Goal: Information Seeking & Learning: Learn about a topic

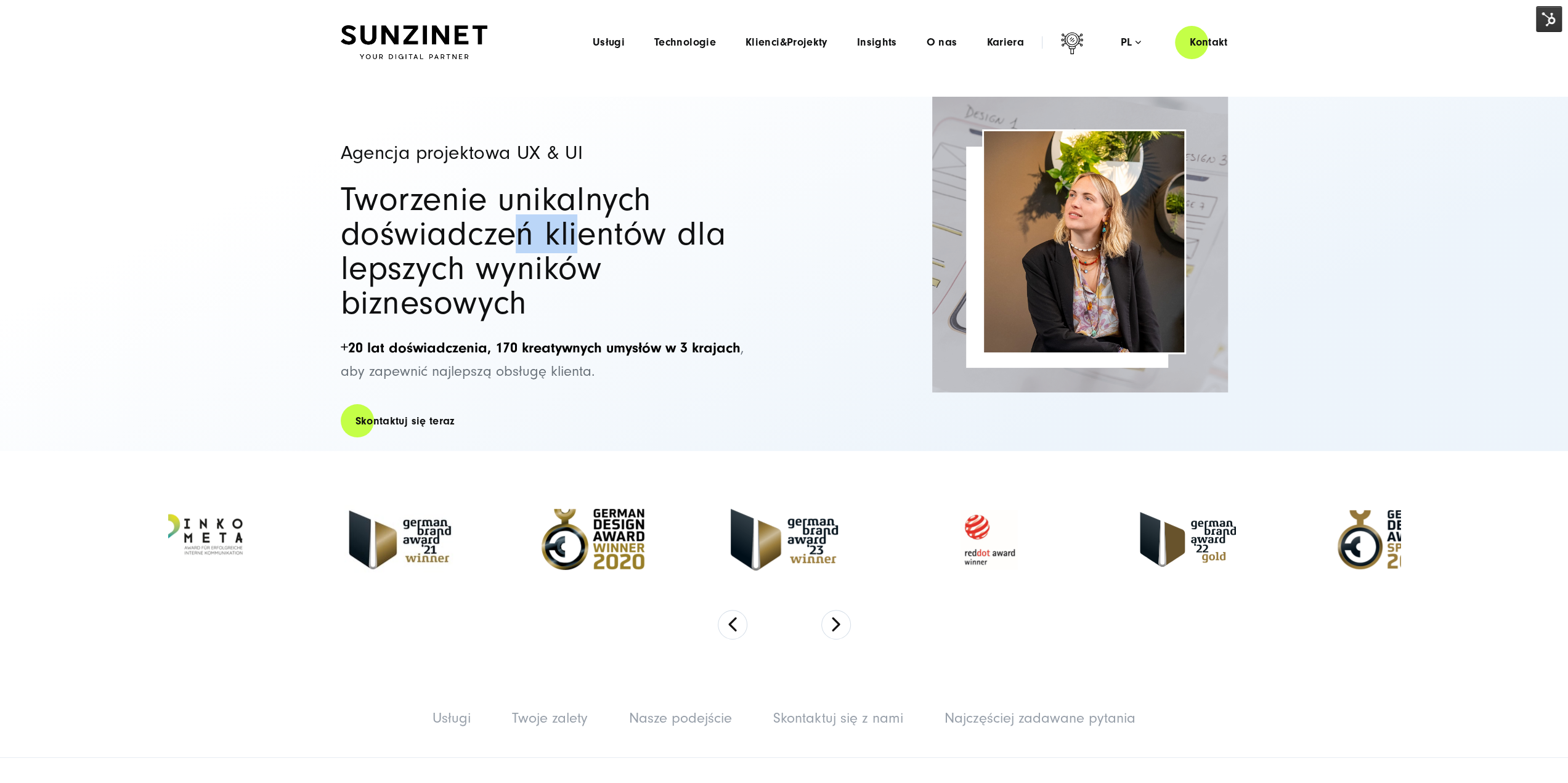
drag, startPoint x: 514, startPoint y: 227, endPoint x: 610, endPoint y: 249, distance: 98.5
click at [595, 239] on h2 "Tworzenie unikalnych doświadczeń klientów dla lepszych wyników biznesowych" at bounding box center [556, 251] width 431 height 138
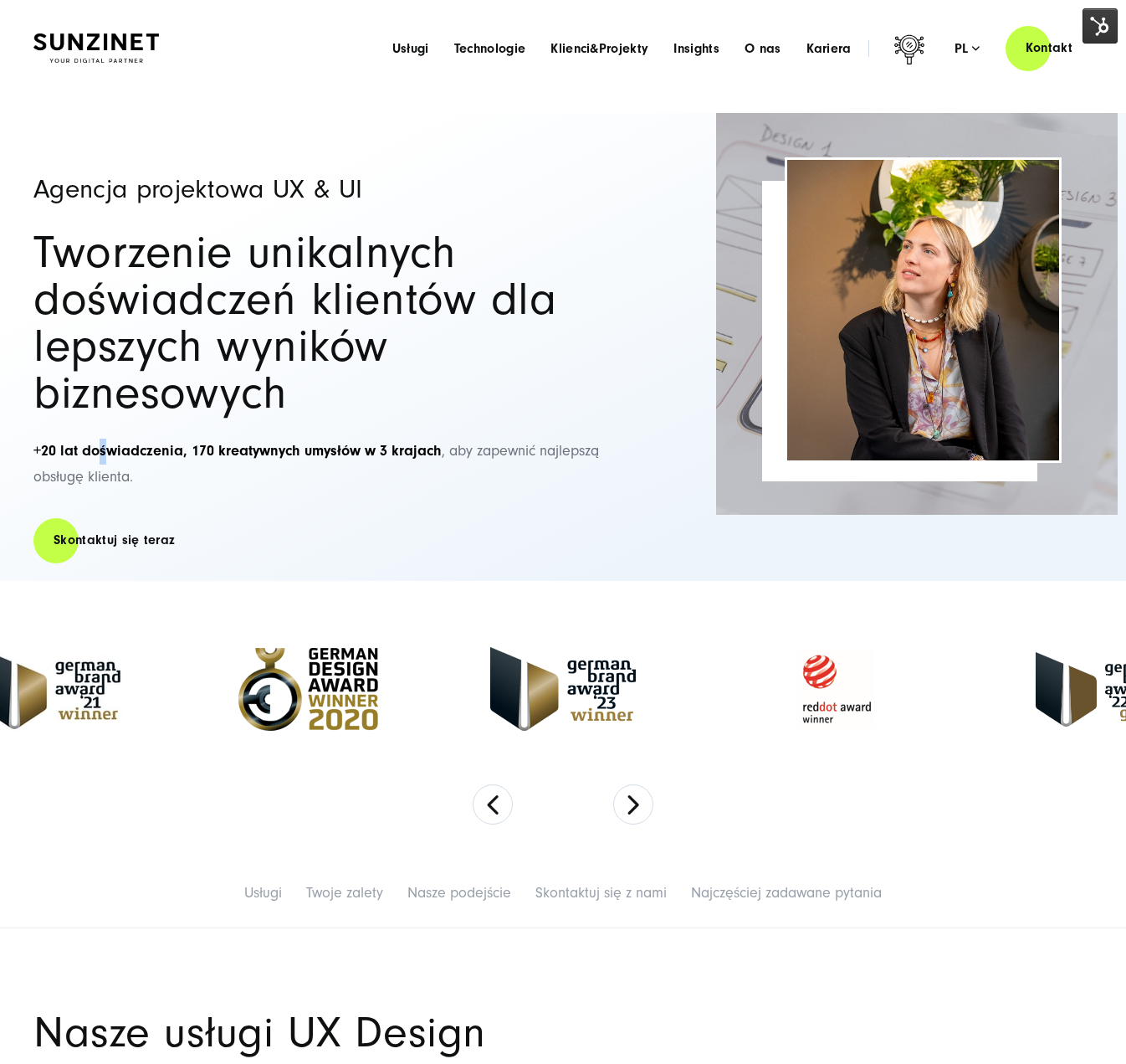
click at [108, 451] on strong "+20 lat doświadczenia, 170 kreatywnych umysłów w 3 krajach" at bounding box center [237, 451] width 408 height 18
drag, startPoint x: 89, startPoint y: 301, endPoint x: 107, endPoint y: 302, distance: 18.0
click at [107, 302] on h2 "Tworzenie unikalnych doświadczeń klientów dla lepszych wyników biznesowych" at bounding box center [326, 324] width 586 height 188
click at [1096, 28] on img at bounding box center [1100, 26] width 35 height 35
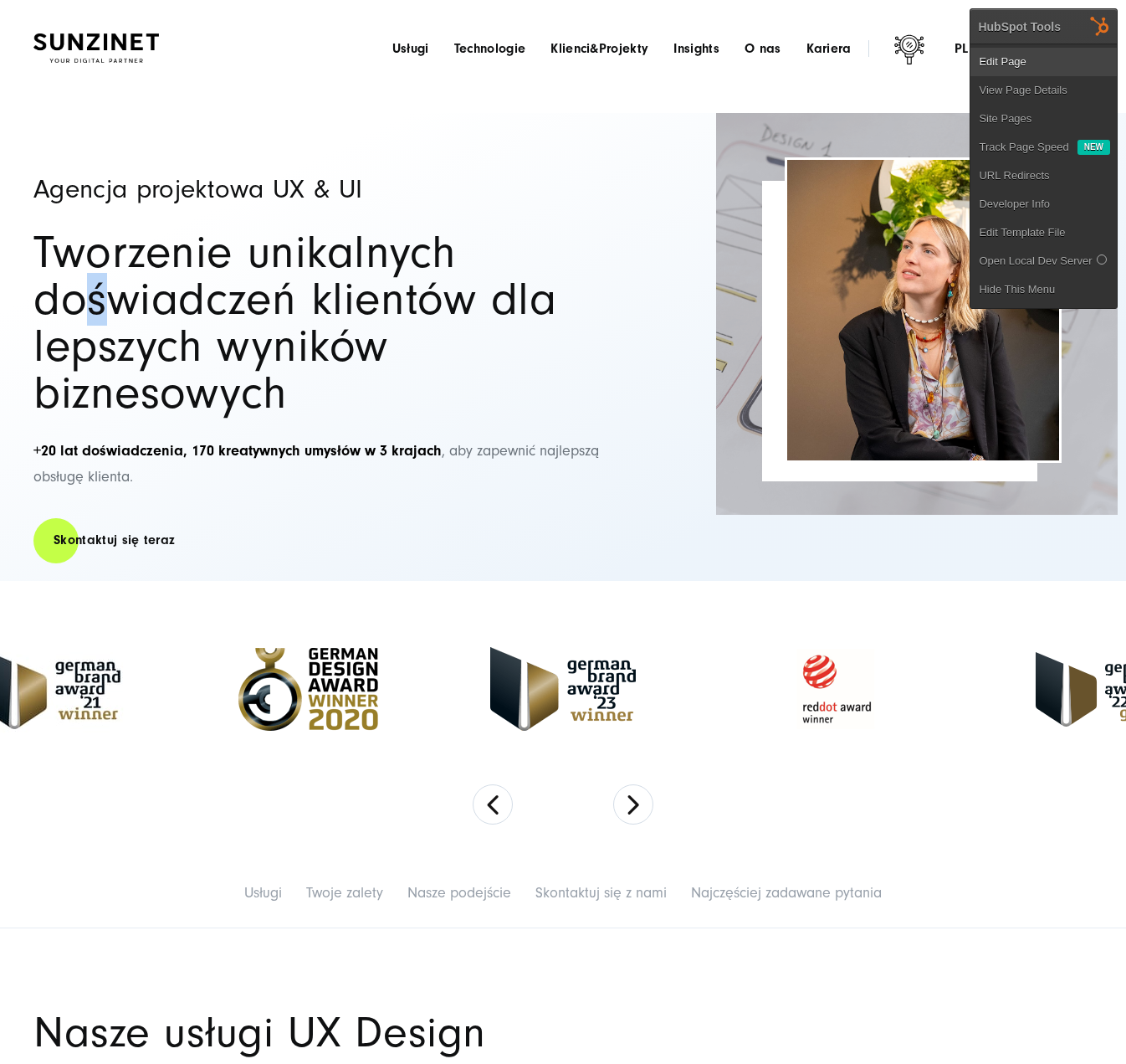
click at [1040, 53] on link "Edit Page" at bounding box center [1044, 61] width 147 height 28
